Goal: Task Accomplishment & Management: Complete application form

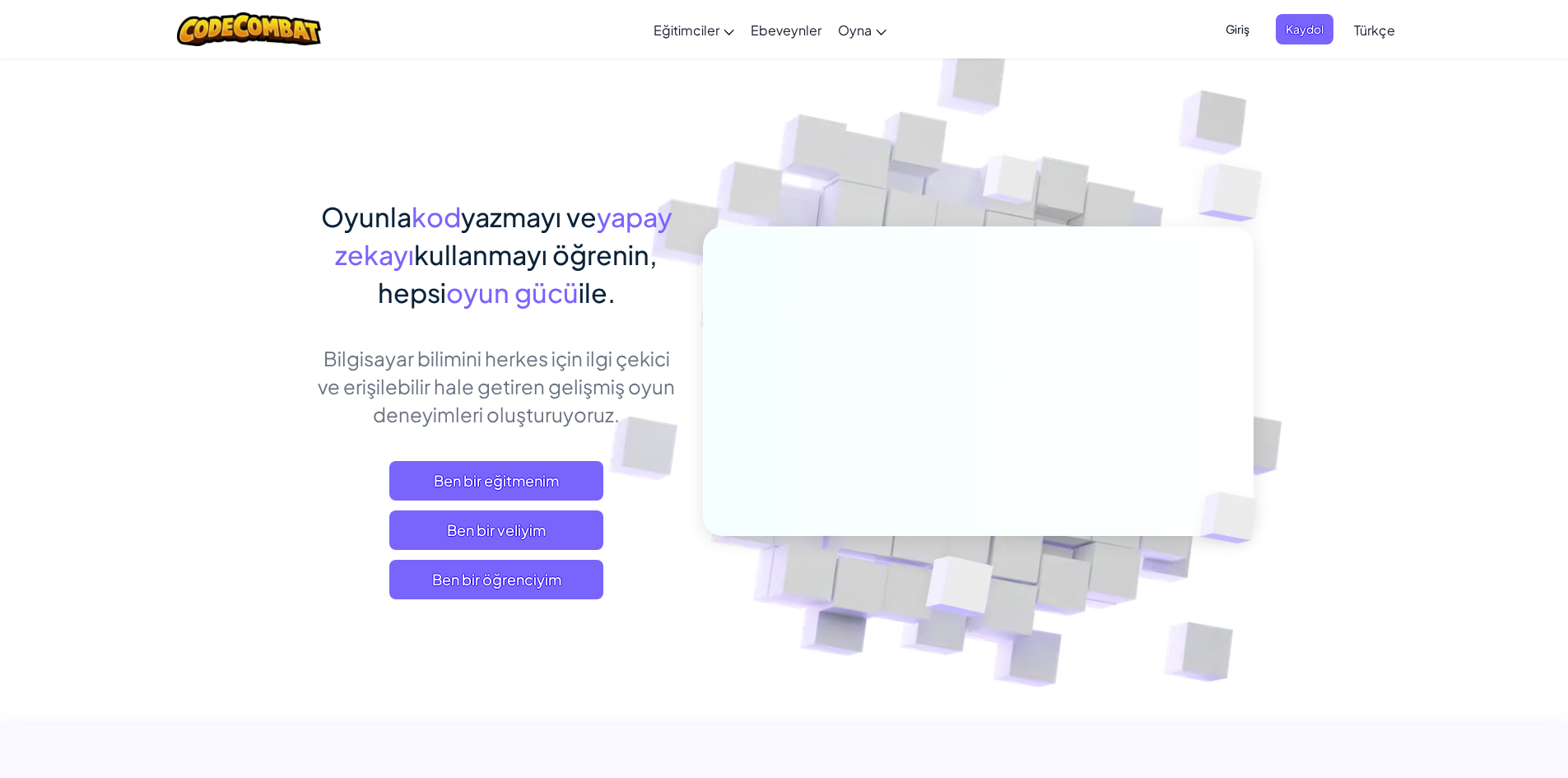
click at [1219, 14] on span "Giriş" at bounding box center [1237, 28] width 43 height 30
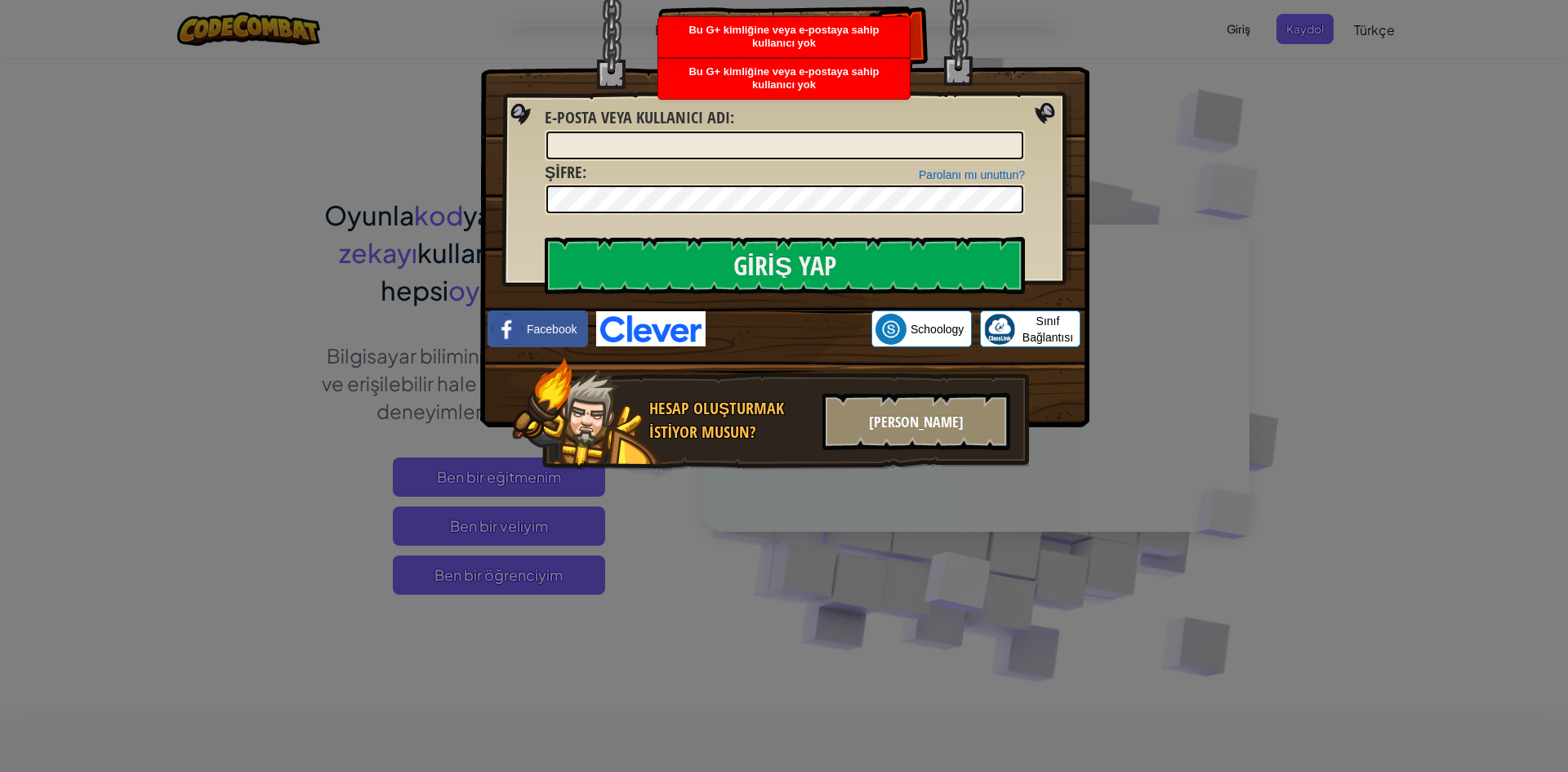
click at [908, 419] on font "[PERSON_NAME]" at bounding box center [915, 421] width 95 height 20
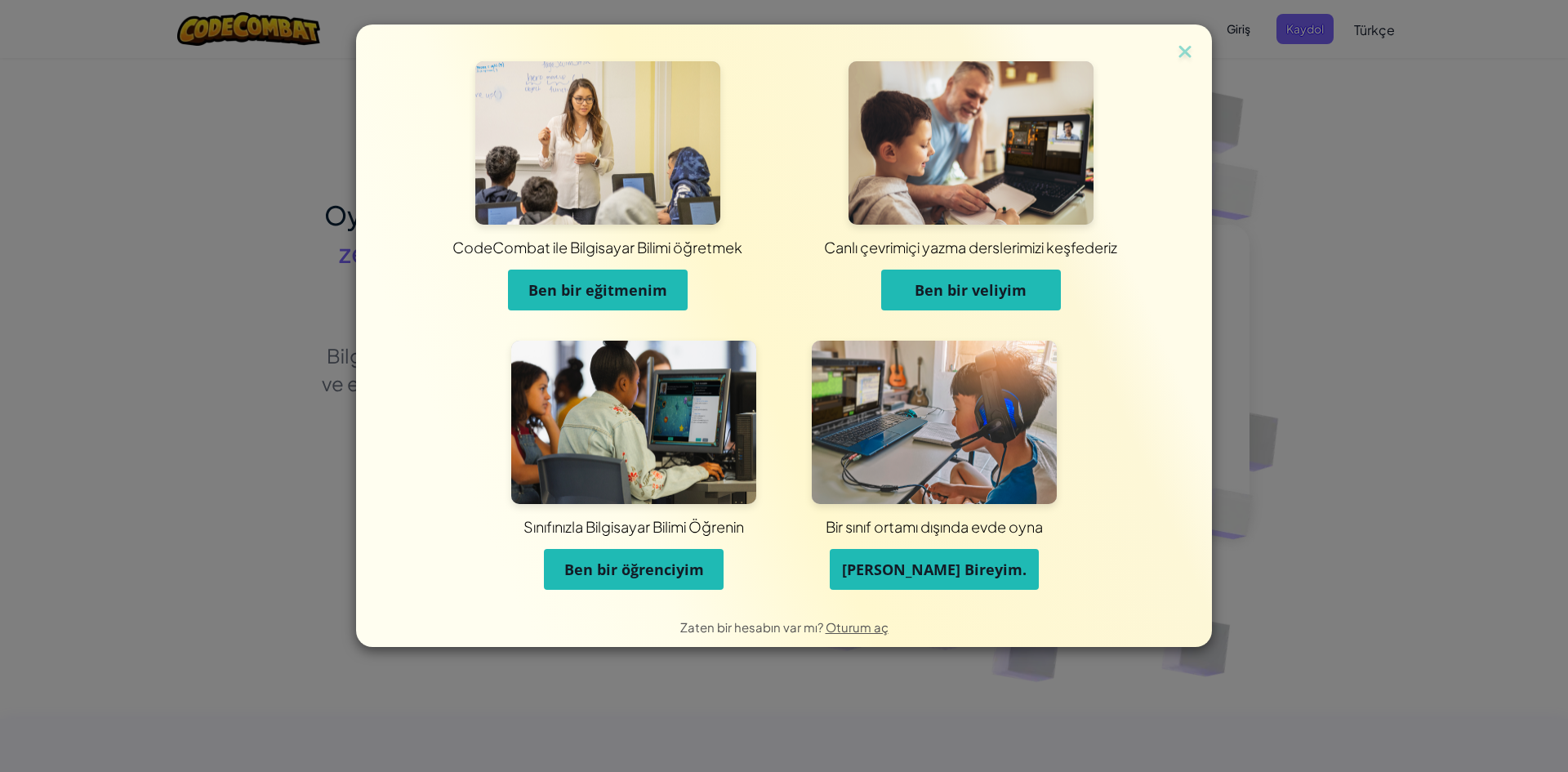
click at [576, 290] on font "Ben bir eğitmenim" at bounding box center [597, 290] width 138 height 19
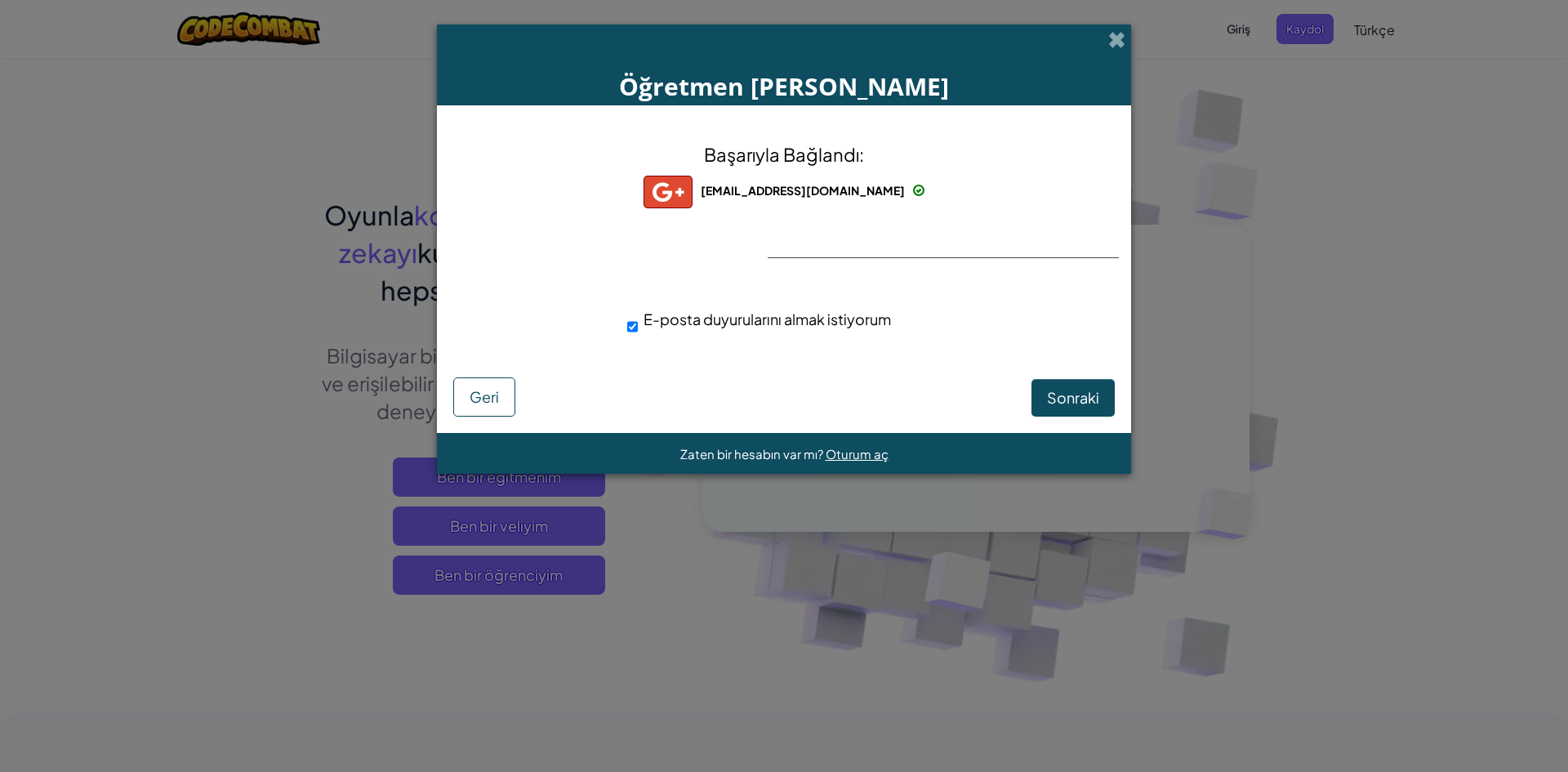
click at [860, 236] on div "Başarıyla Bağlandı: [EMAIL_ADDRESS][DOMAIN_NAME] [EMAIL_ADDRESS][DOMAIN_NAME] z…" at bounding box center [784, 248] width 653 height 252
click at [854, 247] on div "Başarıyla Bağlandı: [EMAIL_ADDRESS][DOMAIN_NAME] [EMAIL_ADDRESS][DOMAIN_NAME] z…" at bounding box center [784, 248] width 653 height 252
click at [1105, 401] on button "Sonraki" at bounding box center [1072, 398] width 83 height 38
select select "[GEOGRAPHIC_DATA]"
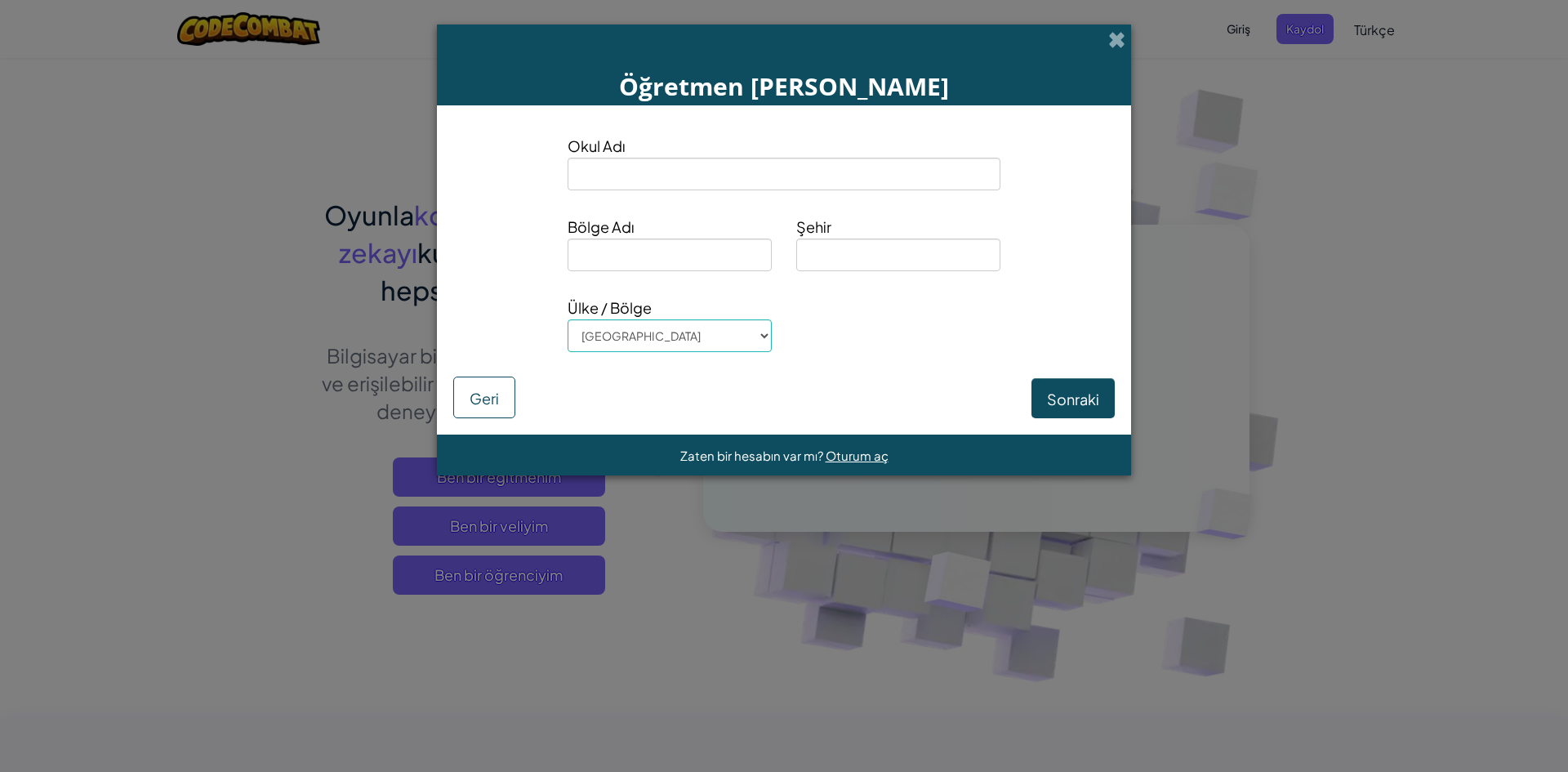
click at [672, 195] on div "Okul Adı" at bounding box center [784, 168] width 457 height 68
click at [656, 176] on input at bounding box center [784, 174] width 433 height 33
type input "pınar koleji"
click at [637, 250] on input at bounding box center [669, 255] width 204 height 33
type input "a"
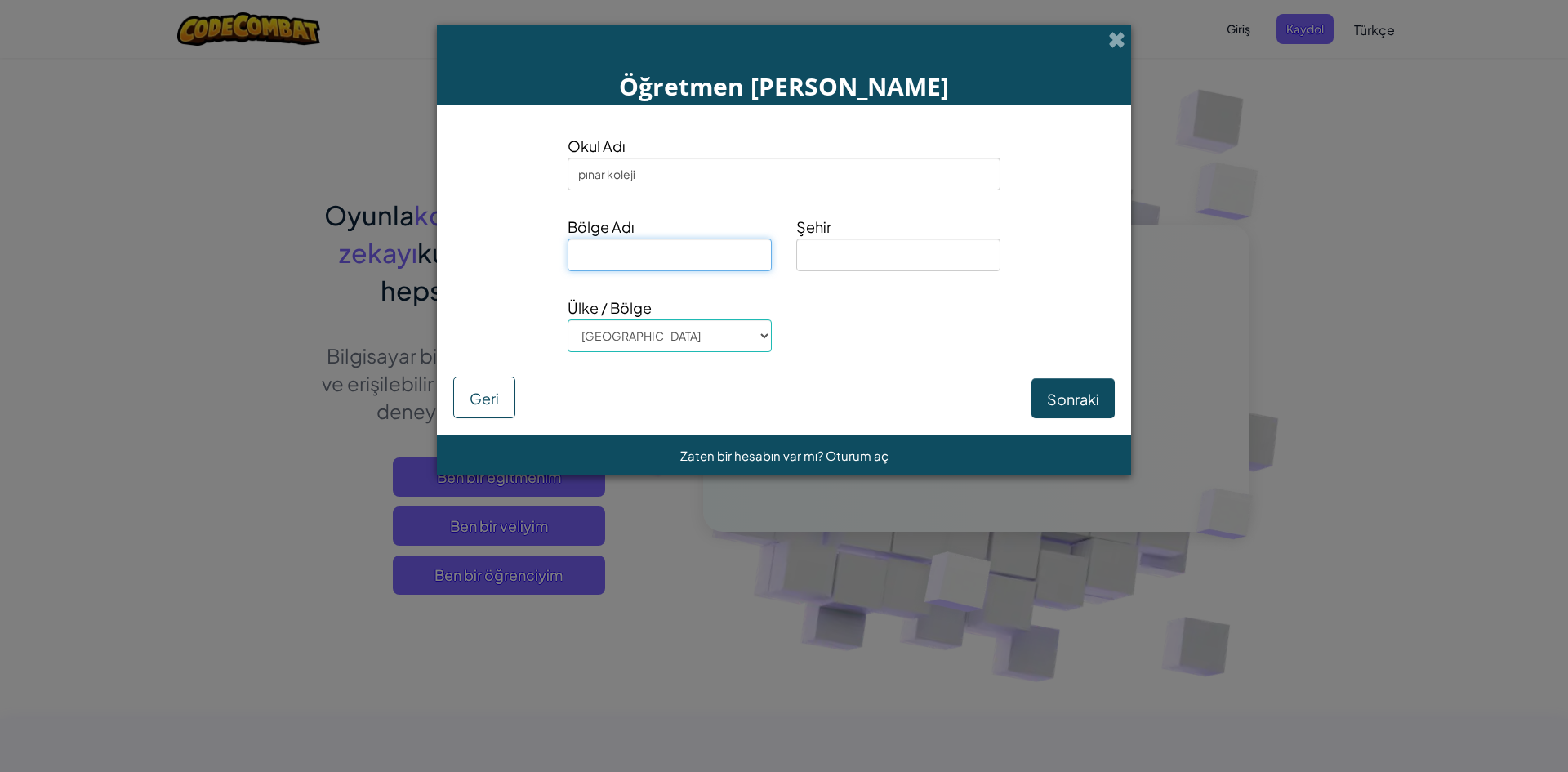
type input "t"
type input "yenimahalle"
click at [846, 250] on input at bounding box center [898, 255] width 204 height 33
type input "[GEOGRAPHIC_DATA]"
click at [1066, 393] on font "Sonraki" at bounding box center [1073, 399] width 53 height 19
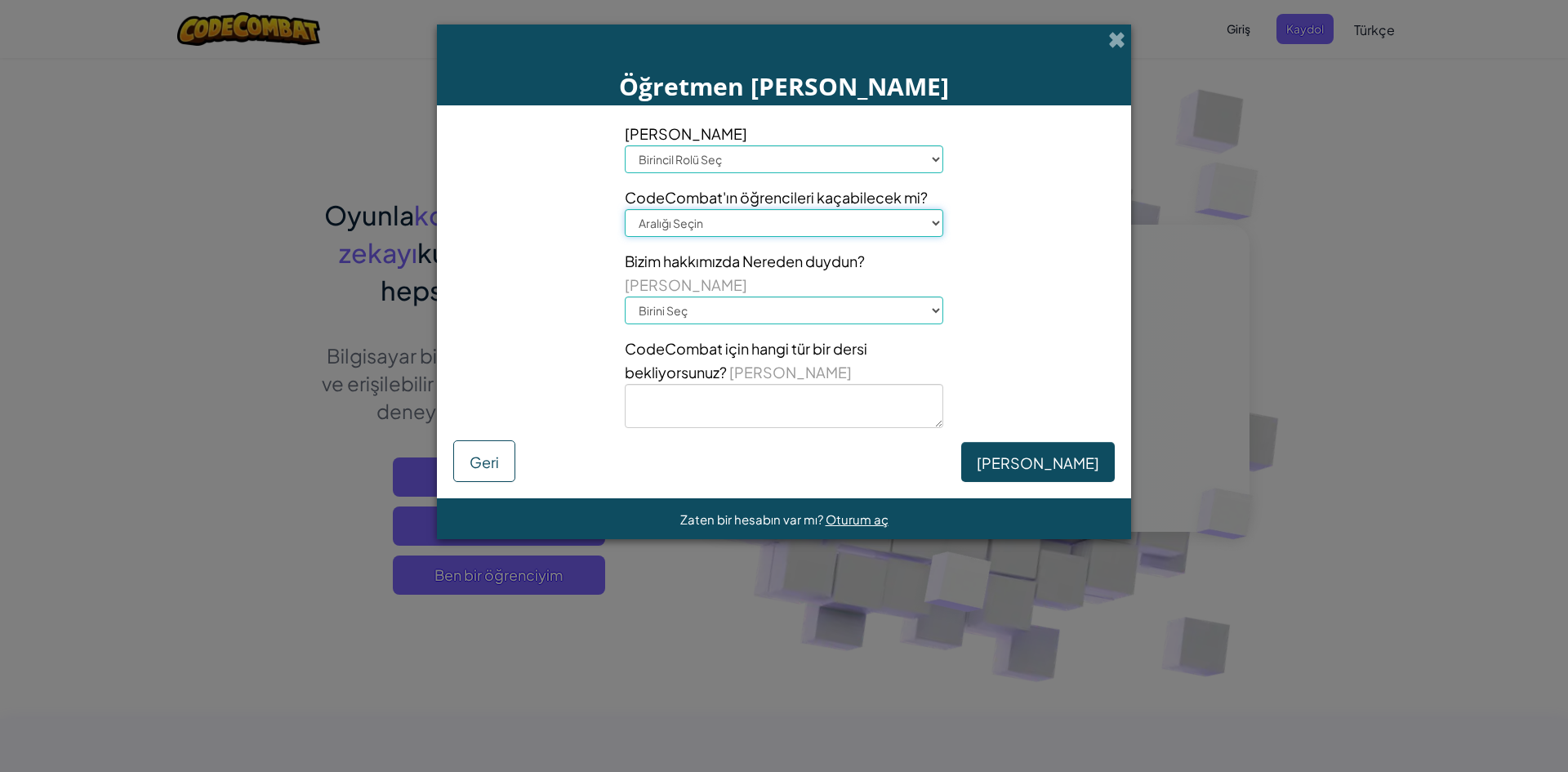
click at [702, 213] on select "Aralığı Seçin 1-10 11-50 [PHONE_NUMBER] [PHONE_NUMBER] 1000+" at bounding box center [784, 222] width 319 height 27
select select "51-100"
click at [625, 209] on select "Aralığı Seçin 1-10 11-50 [PHONE_NUMBER] [PHONE_NUMBER] 1000+" at bounding box center [784, 222] width 319 height 27
click at [692, 159] on select "Birincil Rolü Seç Müdür Ebeveyn Teknoloji Koordinatörü Öğretmen Müfredat Uzmanı…" at bounding box center [784, 159] width 319 height 27
select select "Teacher"
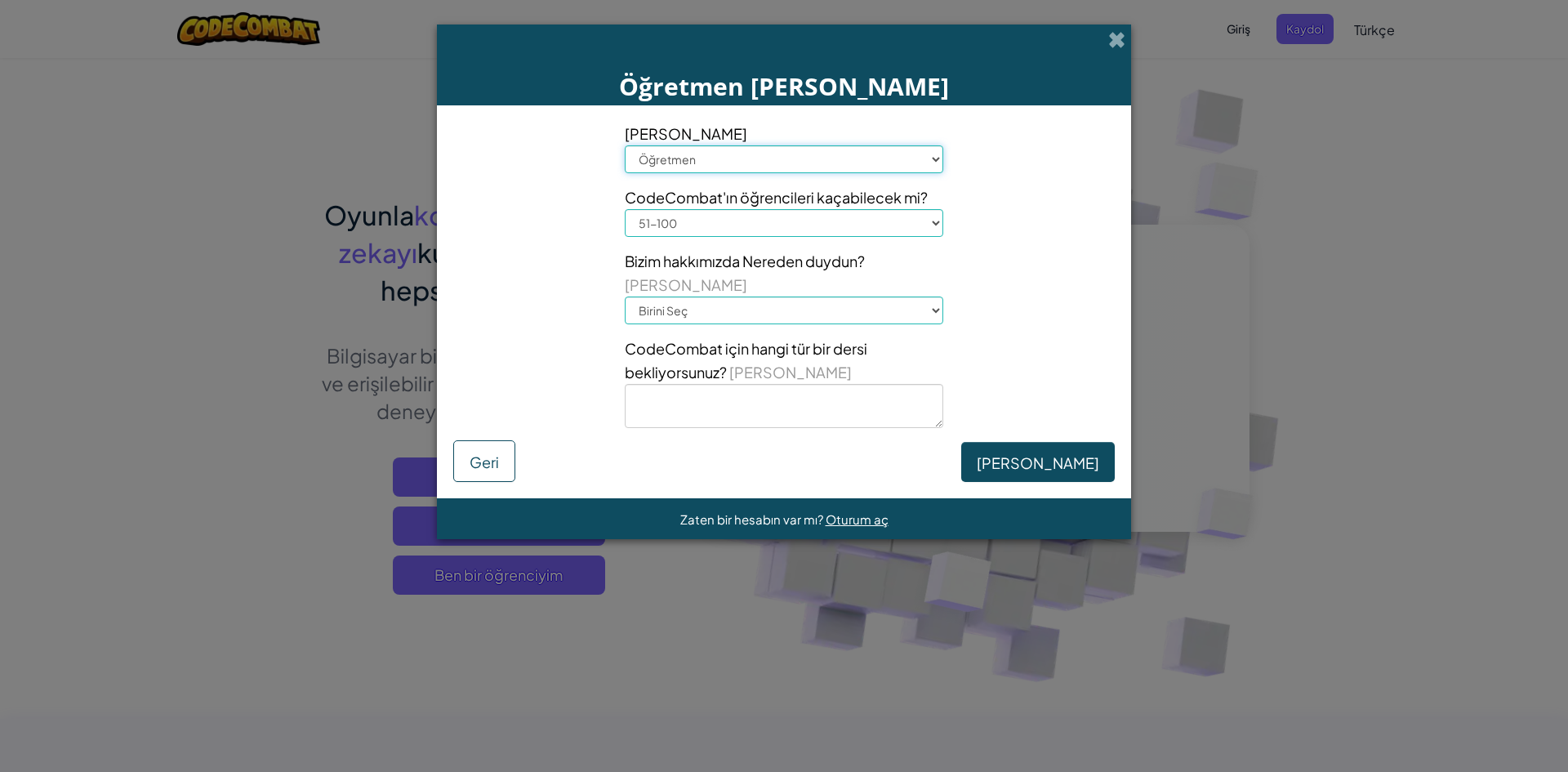
click at [625, 145] on select "Birincil Rolü Seç Müdür Ebeveyn Teknoloji Koordinatörü Öğretmen Müfredat Uzmanı…" at bounding box center [784, 159] width 319 height 27
click at [703, 322] on select "Birini Seç Konferans ( ISTE) [DOMAIN_NAME][URL] Saati Bir öğretmen Bir yönetici…" at bounding box center [784, 310] width 319 height 27
select select "A teacher"
click at [625, 296] on select "Birini Seç Konferans ( ISTE) [DOMAIN_NAME][URL] Saati Bir öğretmen Bir yönetici…" at bounding box center [784, 310] width 319 height 27
click at [1063, 471] on font "[PERSON_NAME]" at bounding box center [1038, 463] width 123 height 19
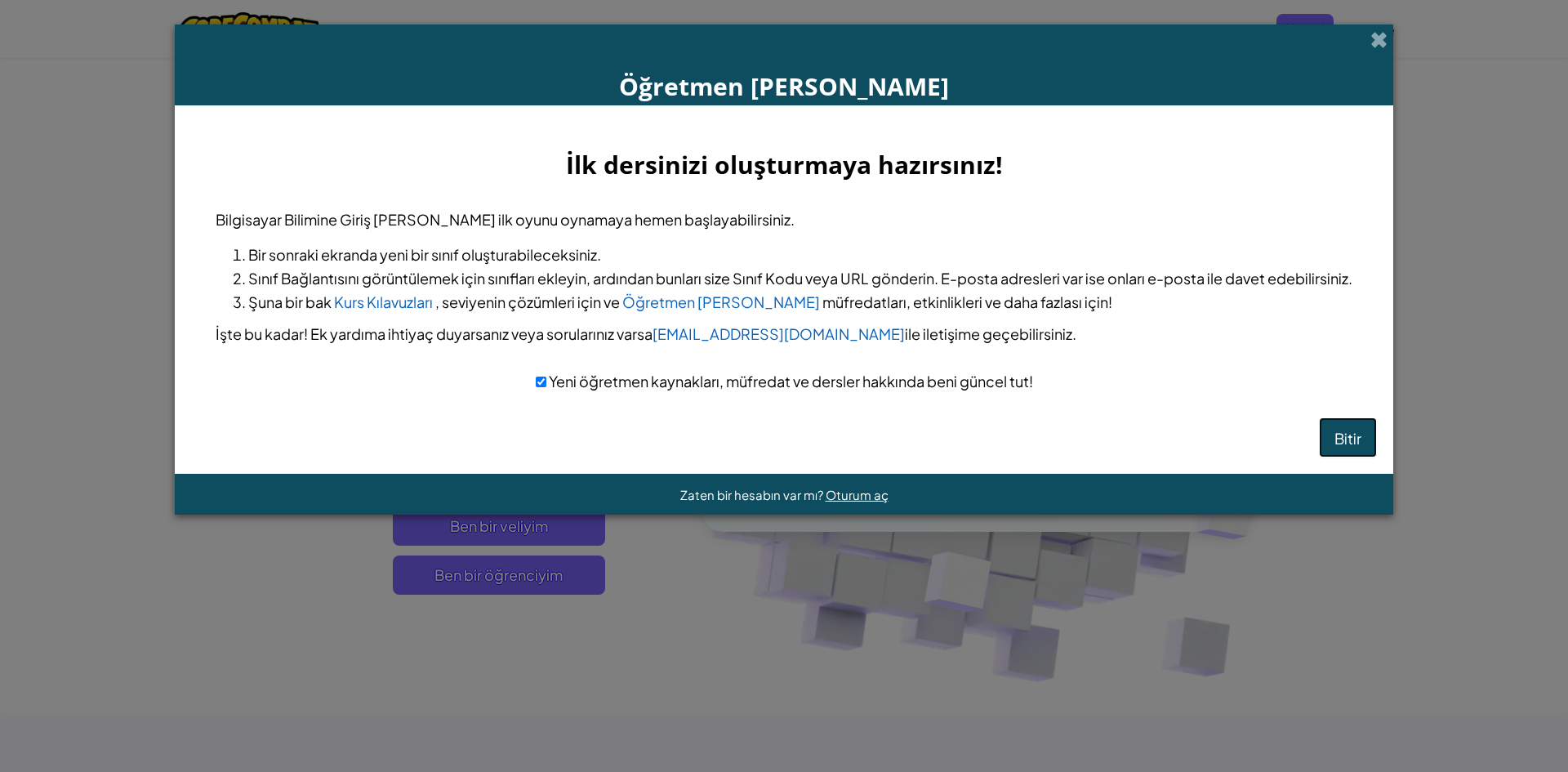
click at [1345, 443] on font "Bitir" at bounding box center [1348, 439] width 27 height 19
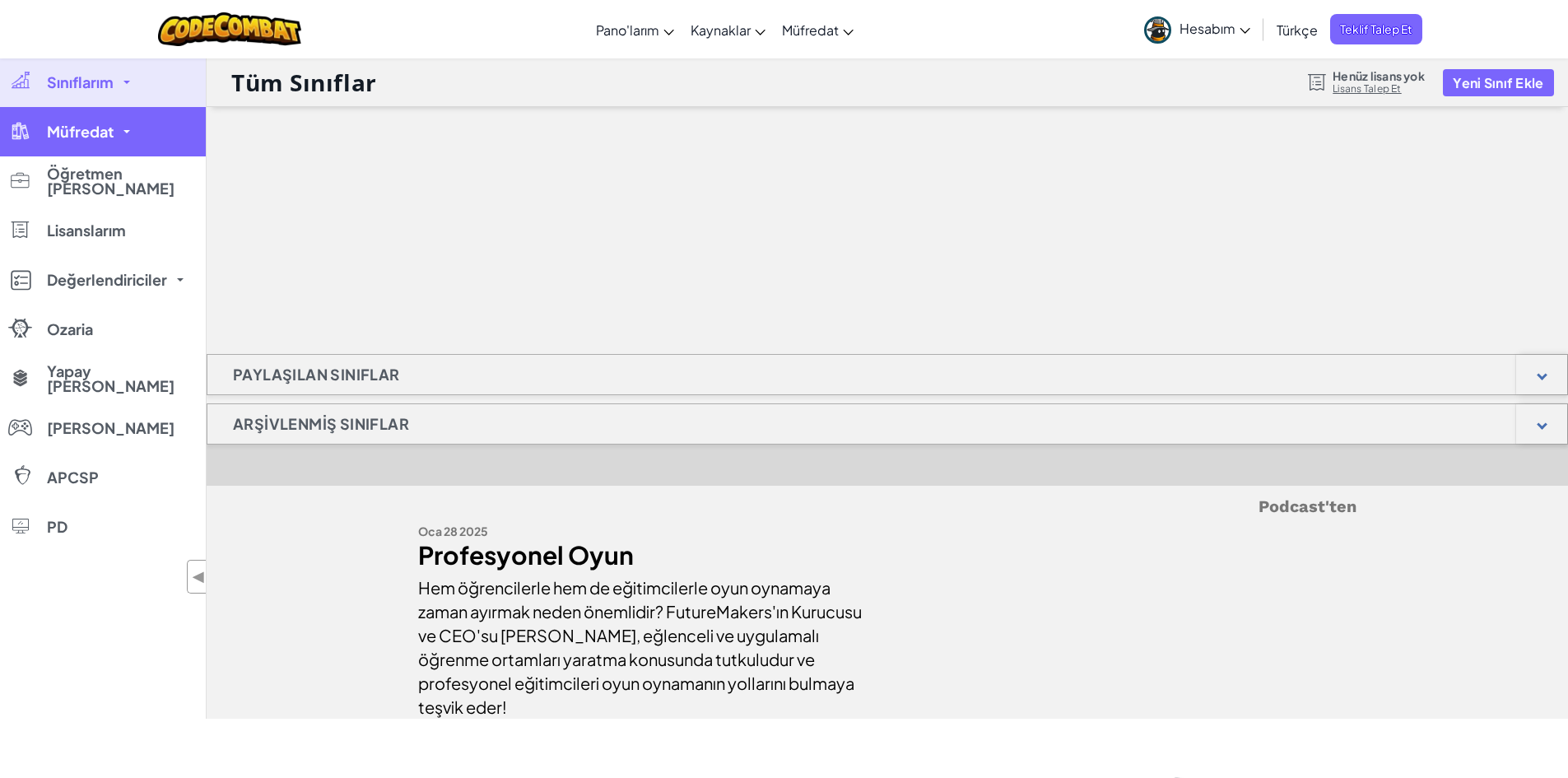
click at [130, 155] on link "Müfredat" at bounding box center [102, 132] width 205 height 49
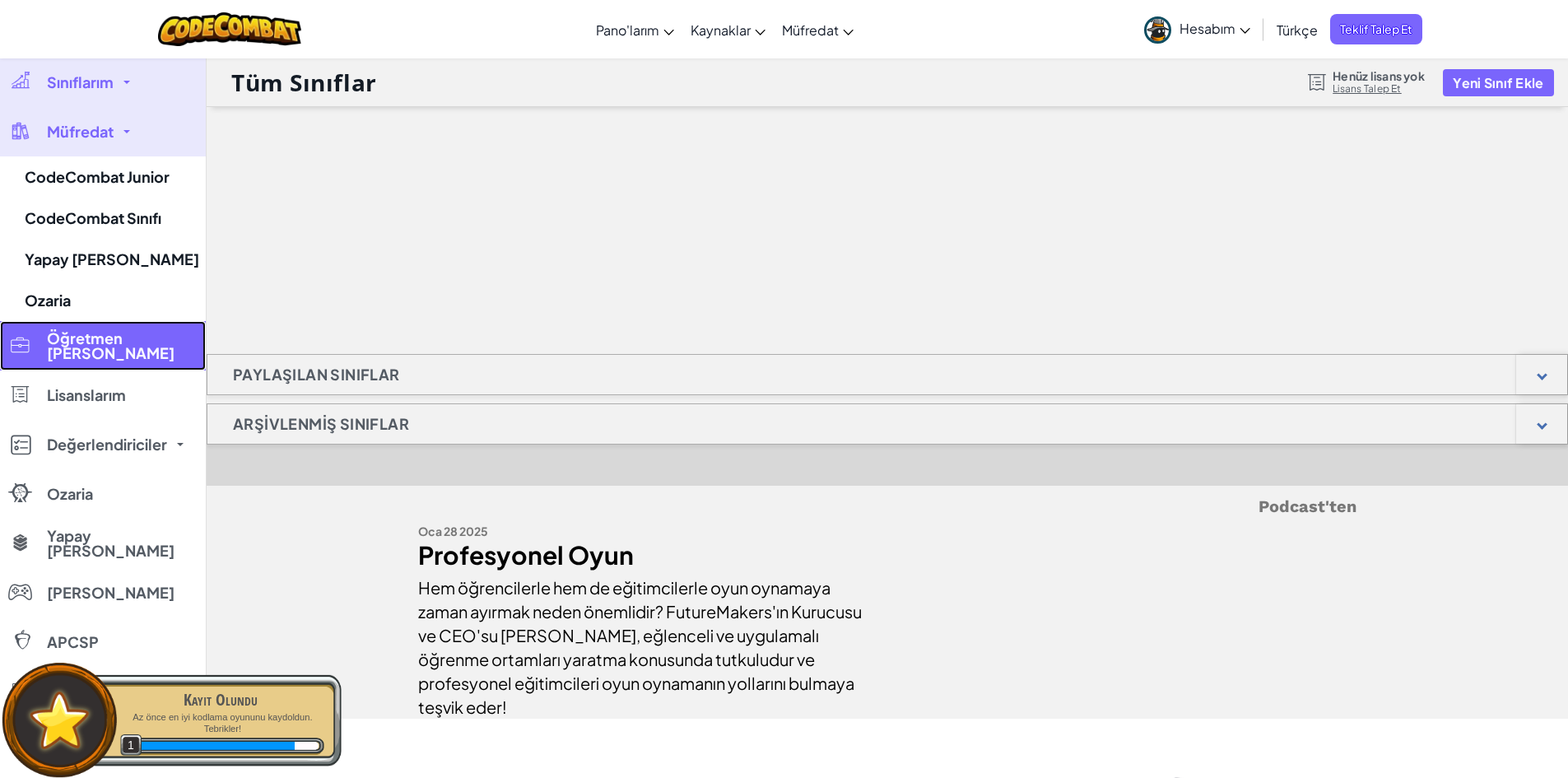
click at [111, 347] on font "Öğretmen [PERSON_NAME]" at bounding box center [111, 345] width 128 height 33
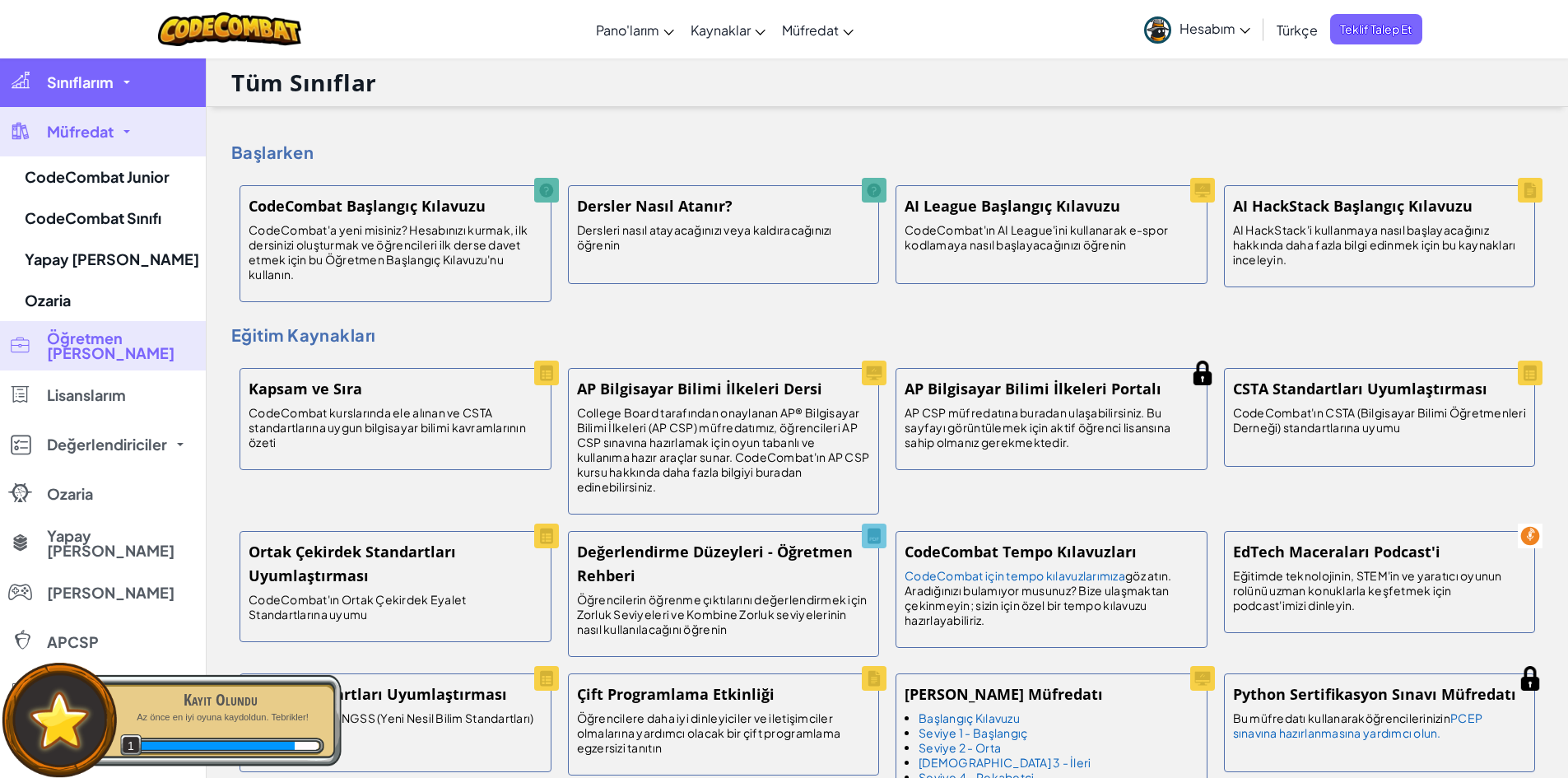
click at [100, 88] on font "Sınıflarım" at bounding box center [81, 82] width 67 height 19
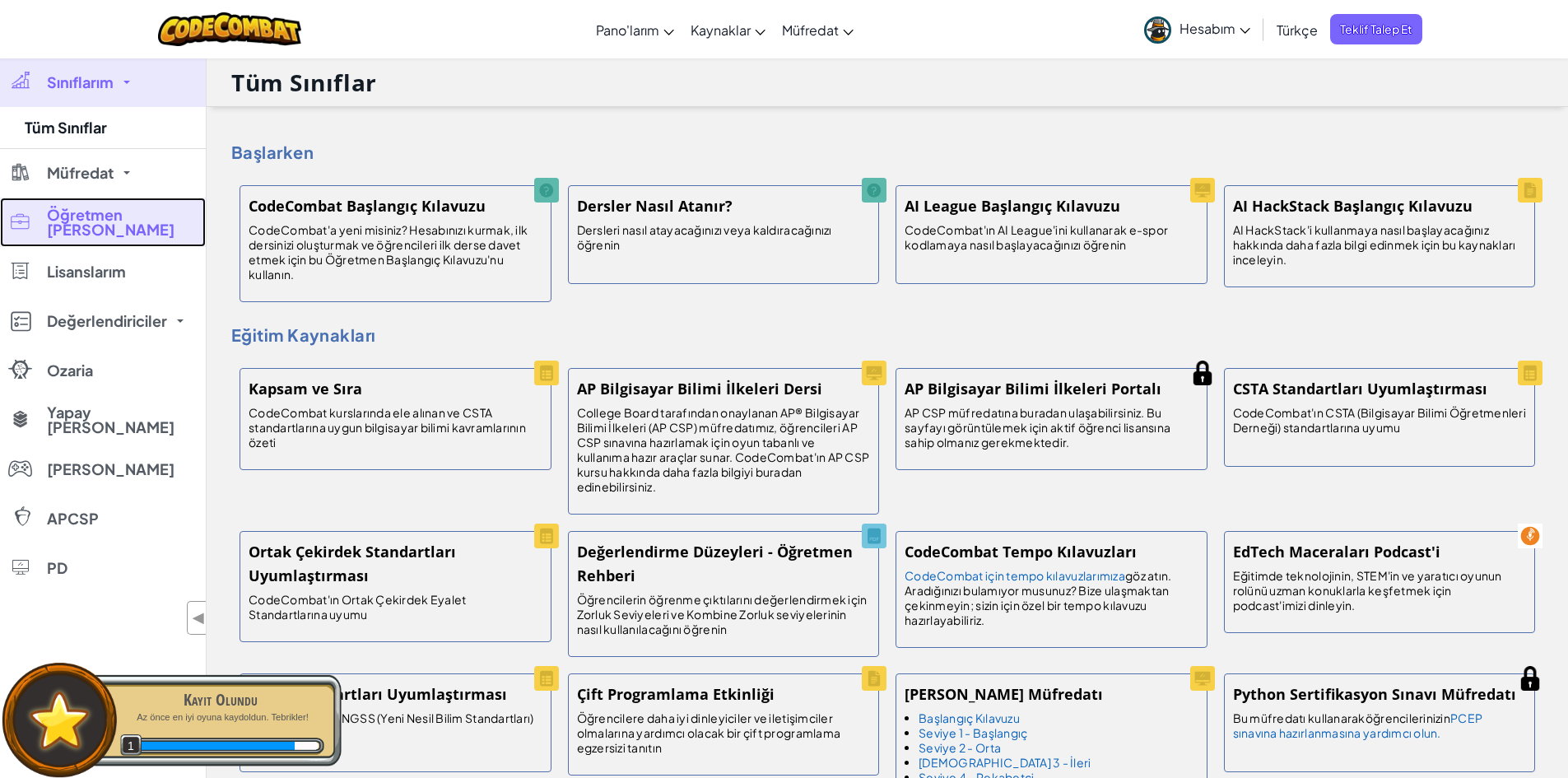
click at [103, 225] on font "Öğretmen [PERSON_NAME]" at bounding box center [111, 222] width 128 height 33
click at [214, 29] on img at bounding box center [230, 29] width 144 height 33
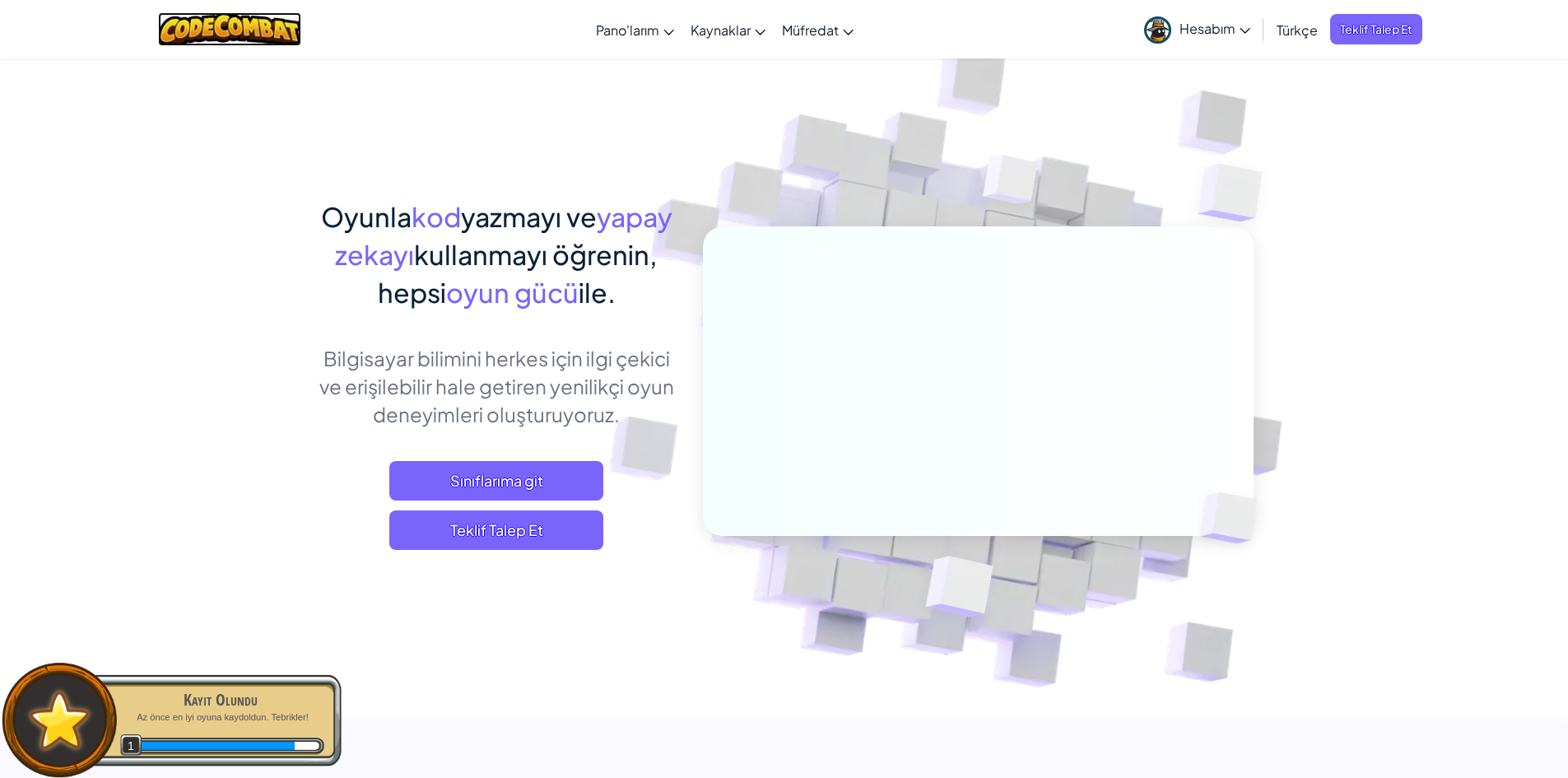
click at [214, 29] on img at bounding box center [230, 29] width 144 height 33
